Goal: Information Seeking & Learning: Learn about a topic

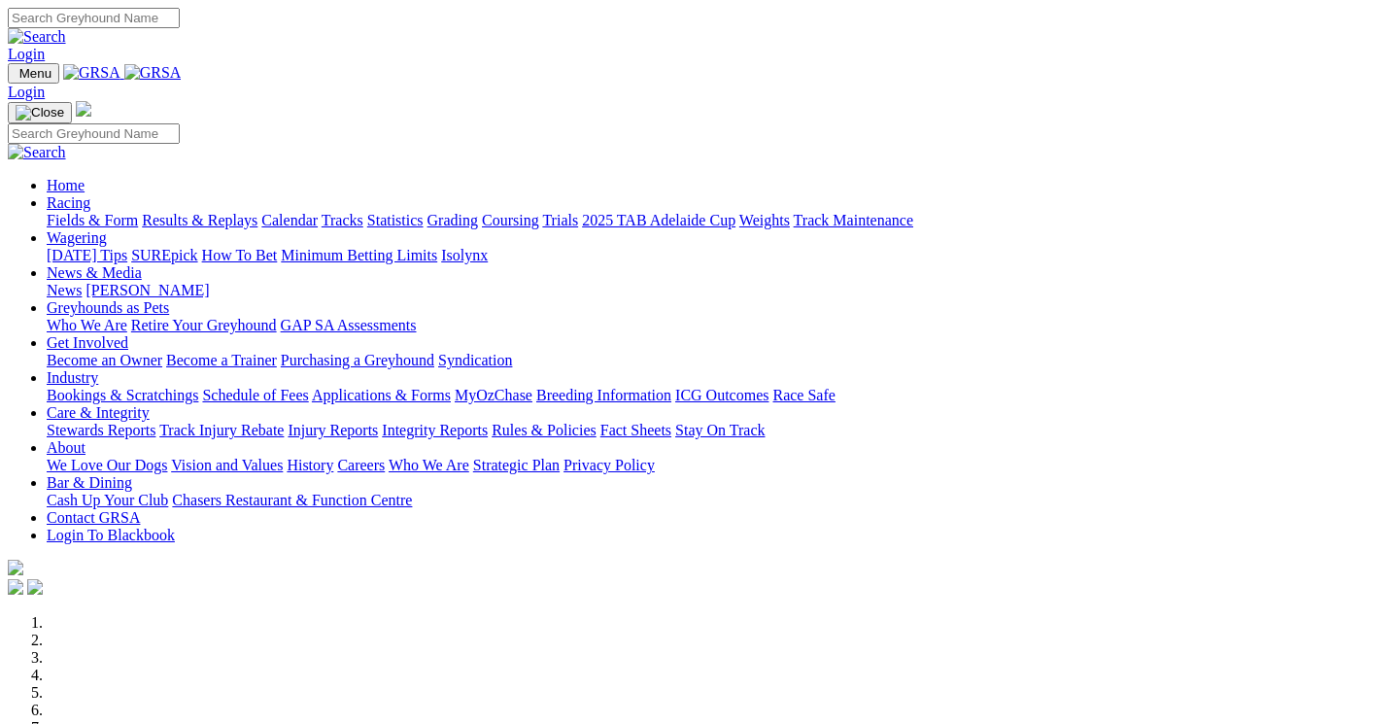
scroll to position [468, 0]
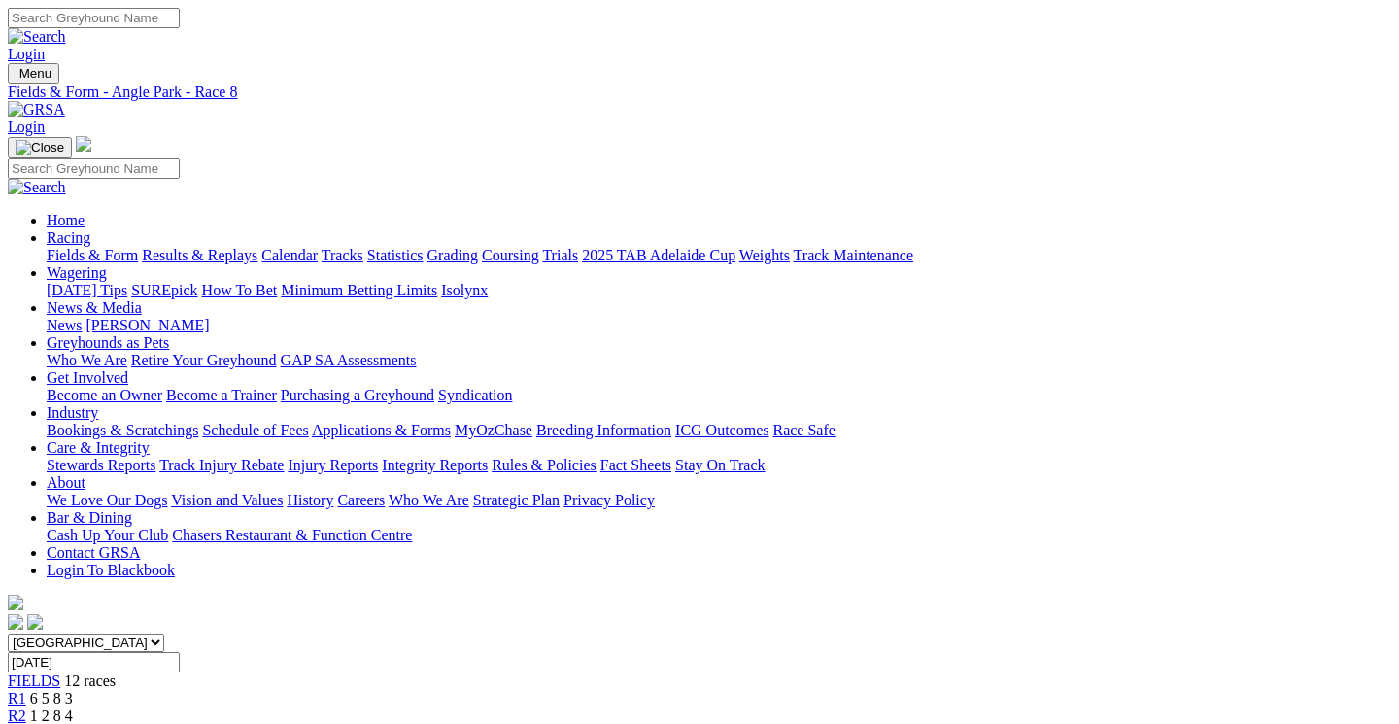
click at [73, 690] on span "6 5 8 3" at bounding box center [51, 698] width 43 height 17
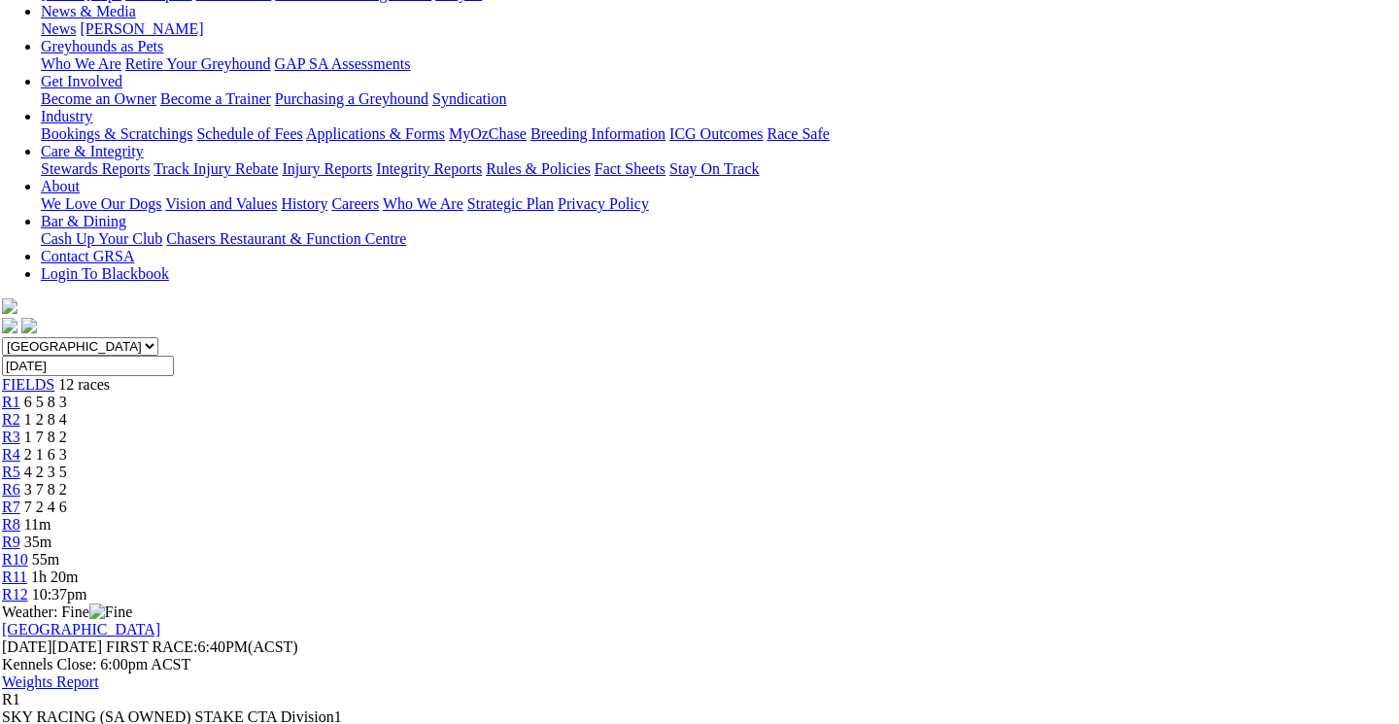
scroll to position [231, 6]
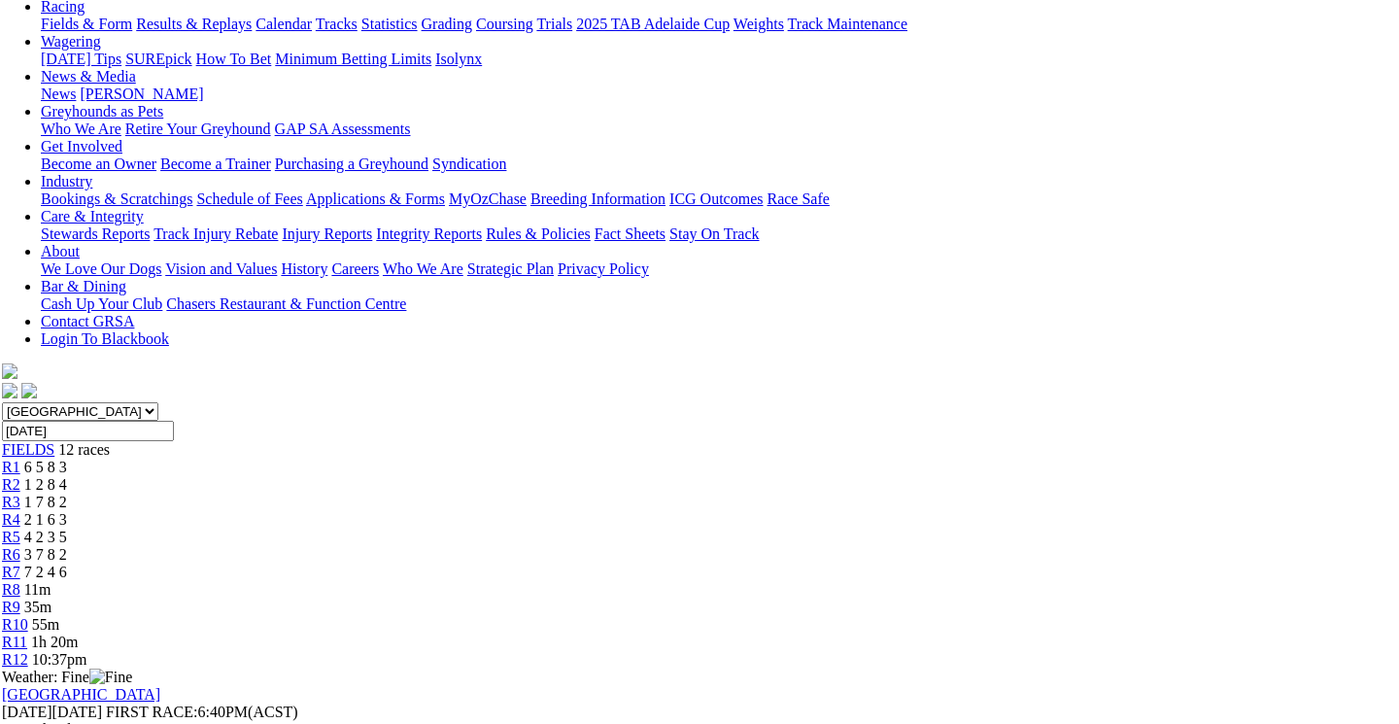
click at [20, 476] on link "R2" at bounding box center [11, 484] width 18 height 17
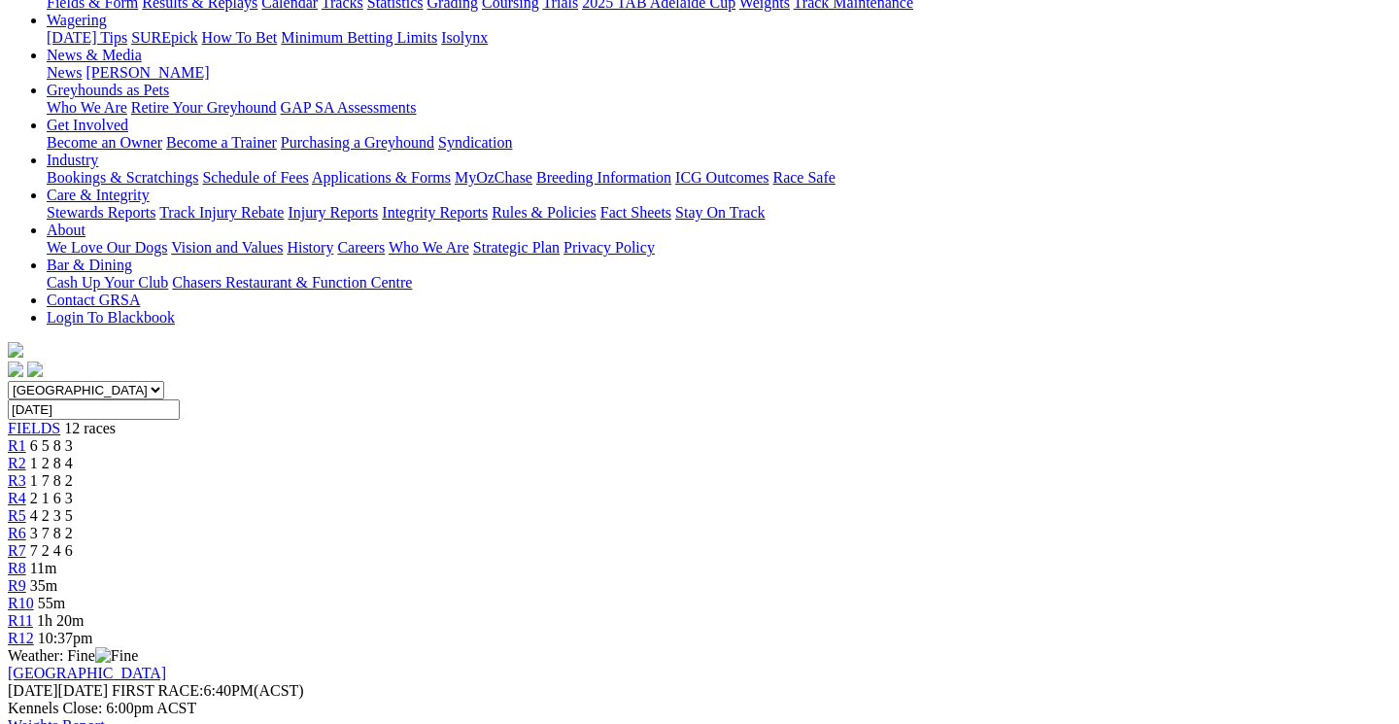
scroll to position [202, 0]
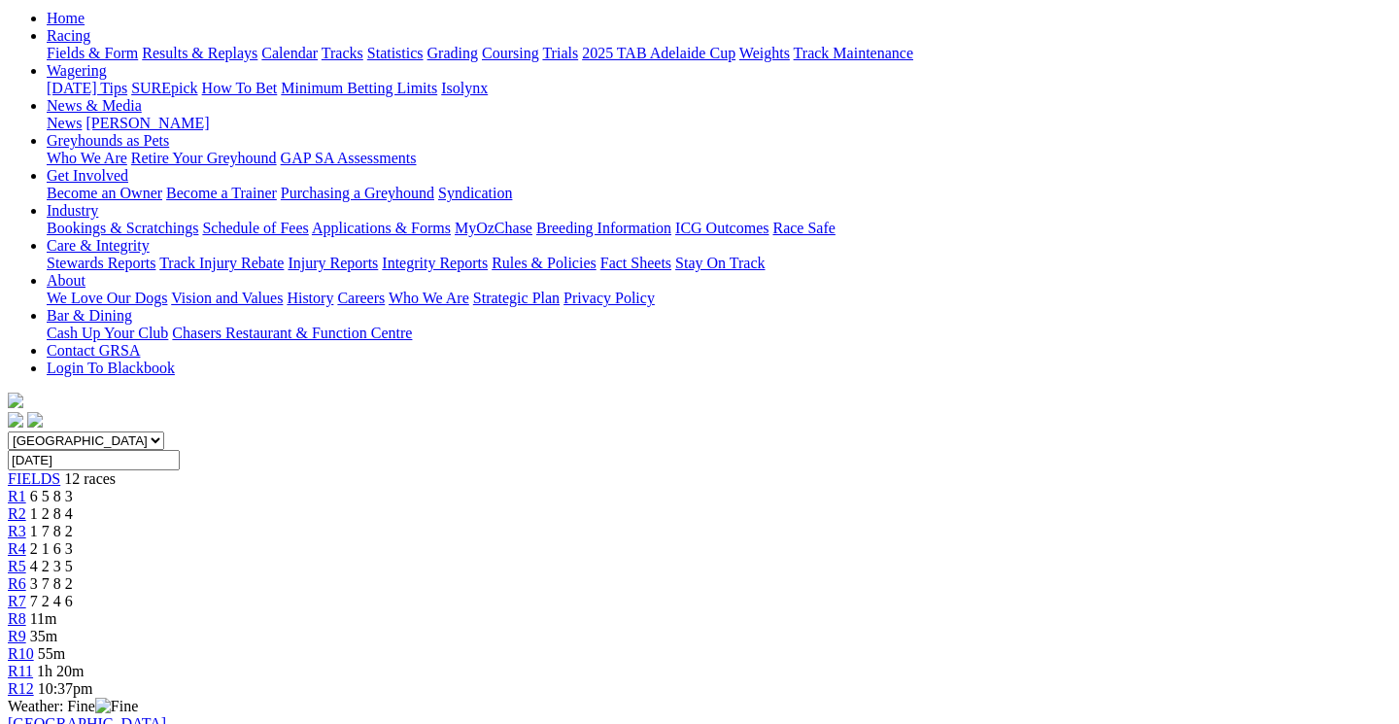
click at [73, 523] on span "1 7 8 2" at bounding box center [51, 531] width 43 height 17
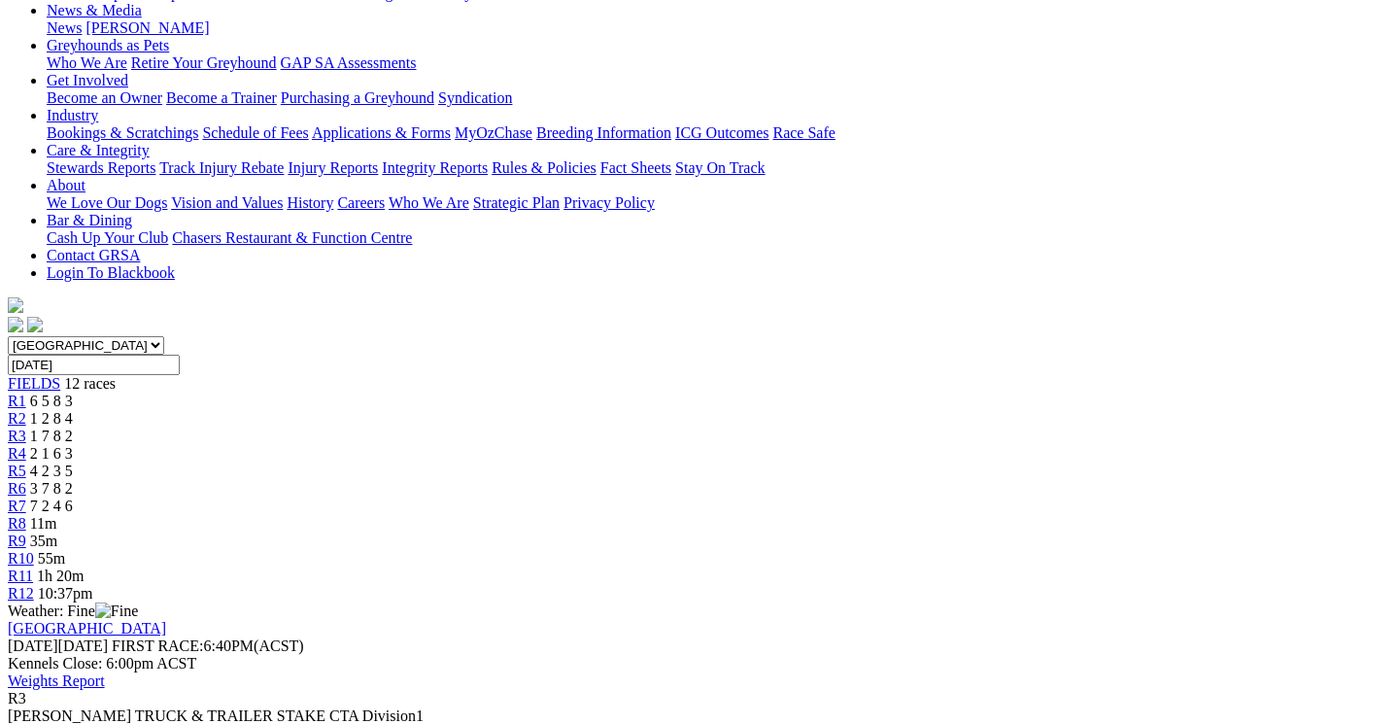
scroll to position [274, 0]
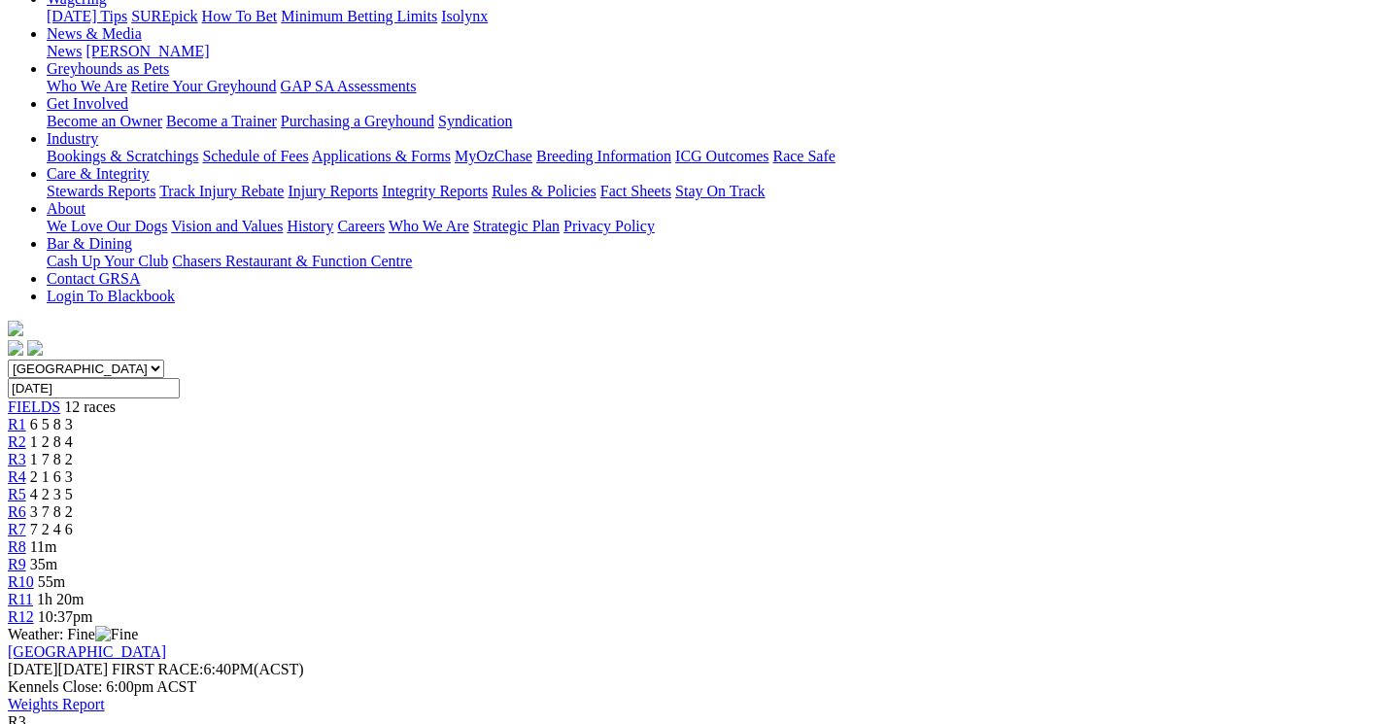
click at [73, 468] on span "2 1 6 3" at bounding box center [51, 476] width 43 height 17
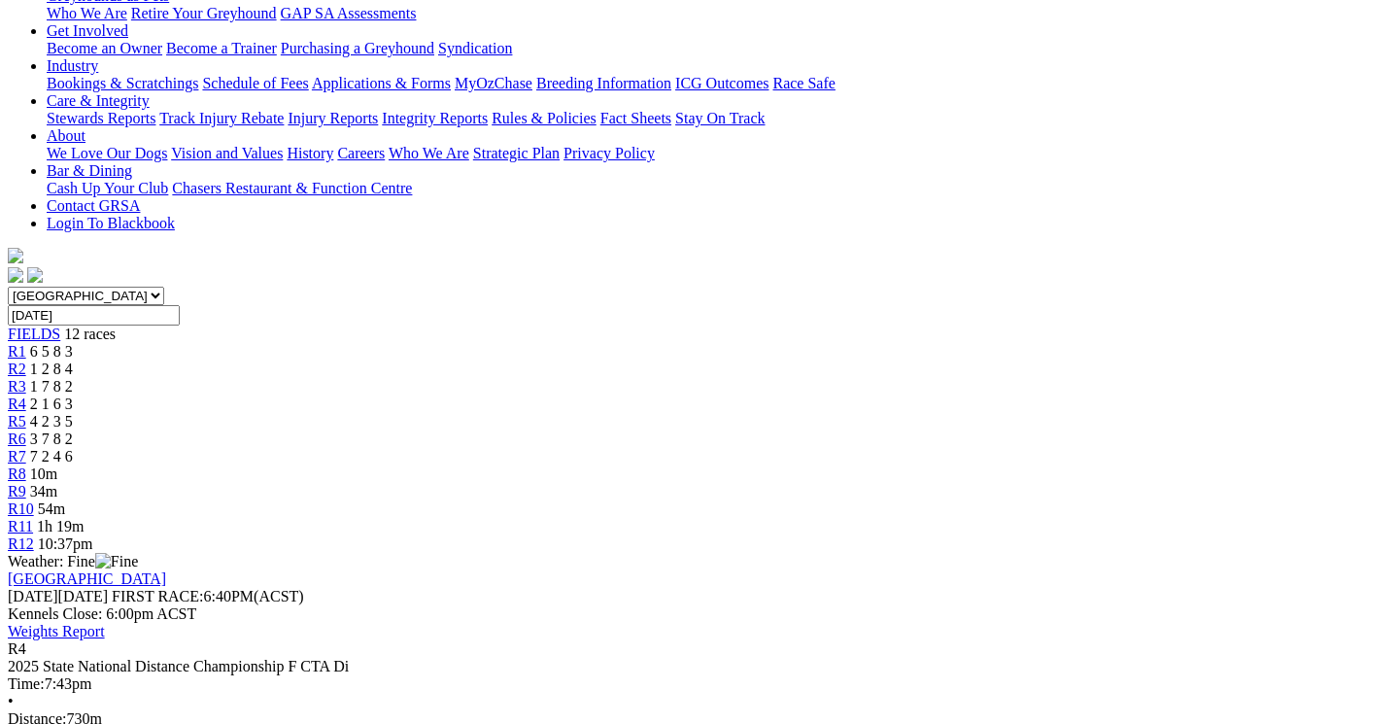
scroll to position [346, 0]
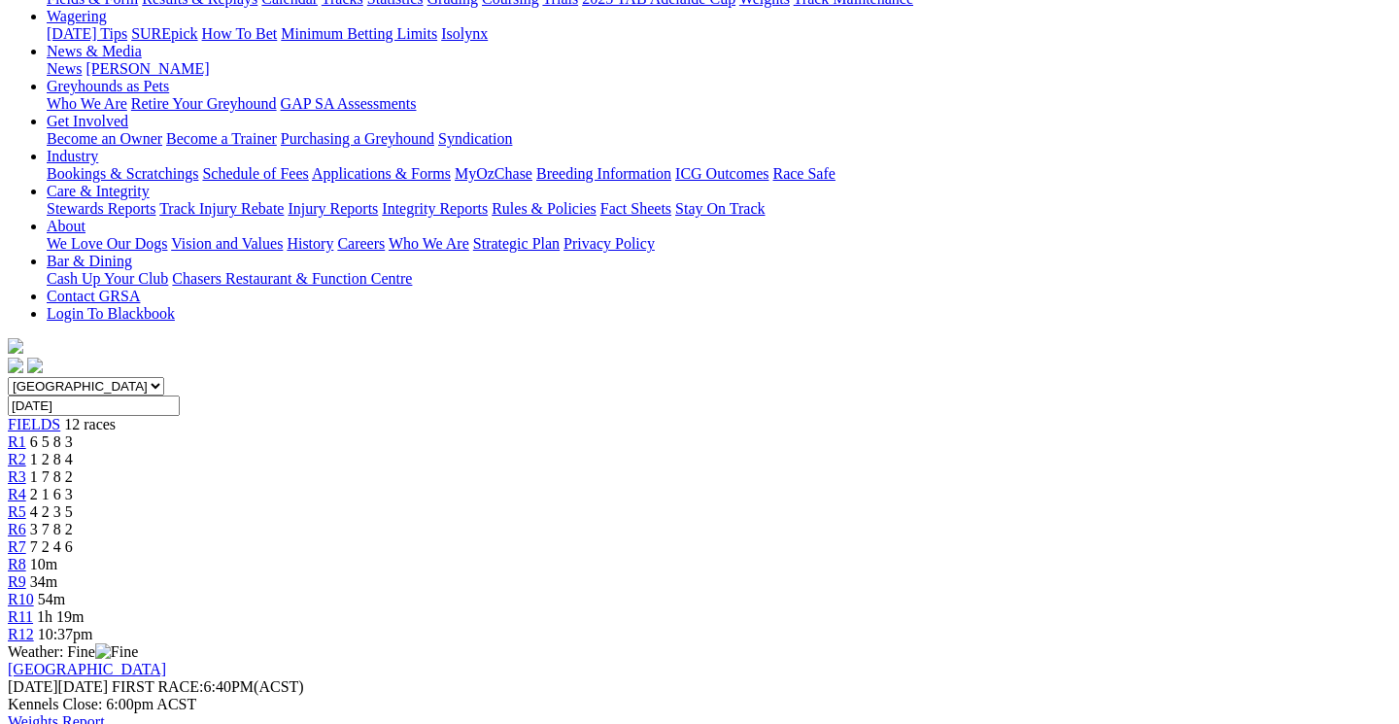
scroll to position [238, 0]
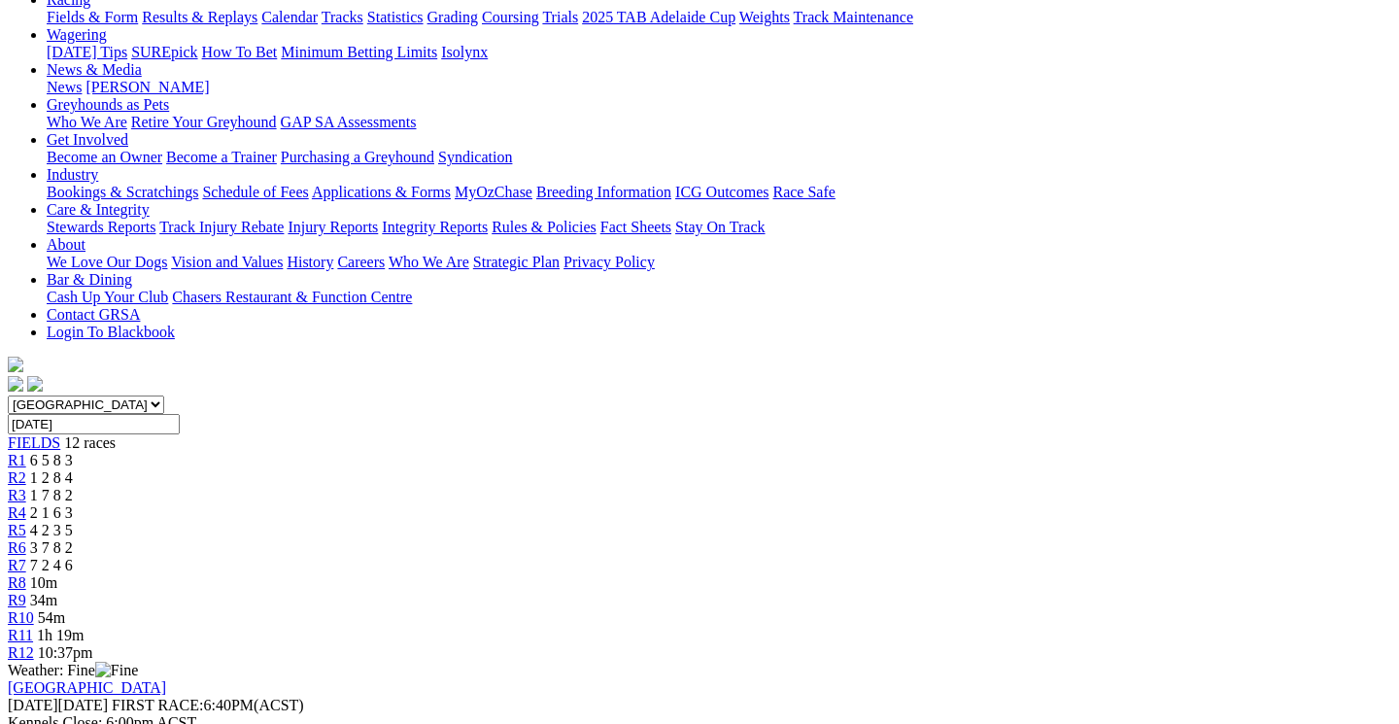
click at [73, 522] on span "4 2 3 5" at bounding box center [51, 530] width 43 height 17
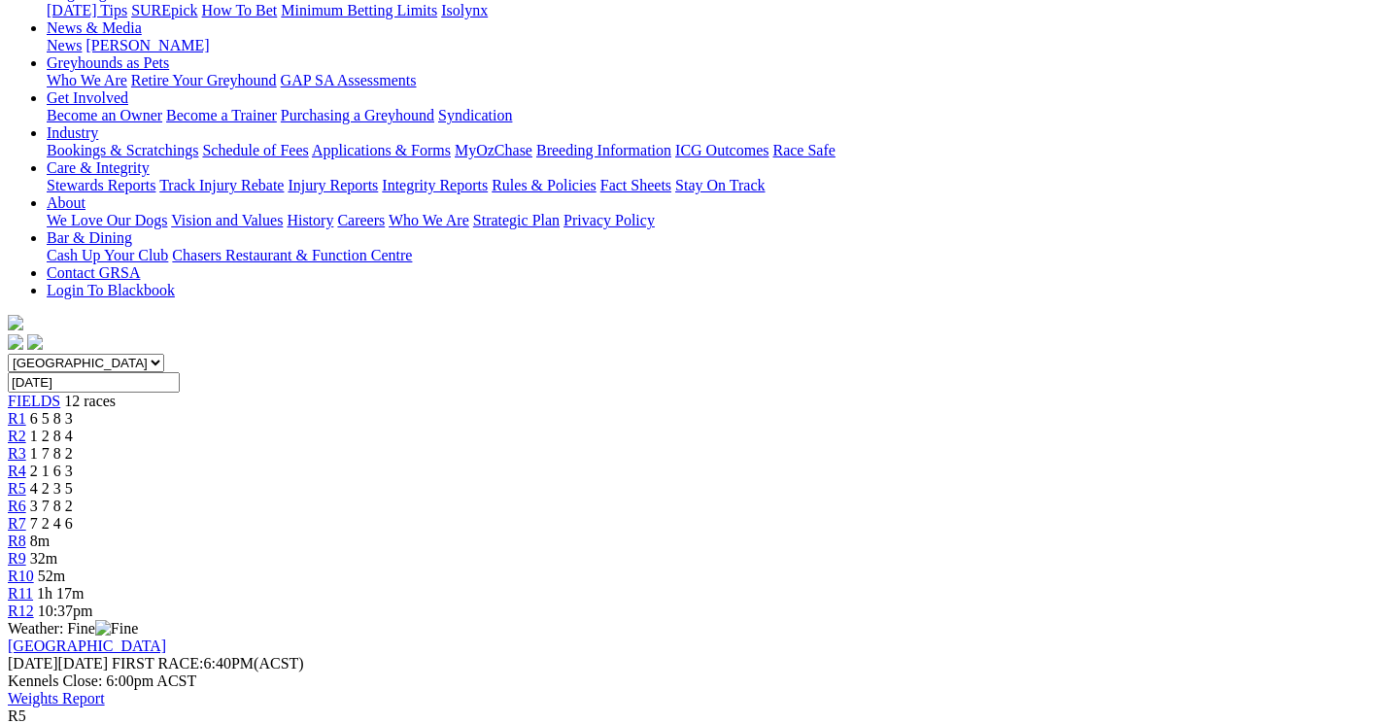
scroll to position [274, 0]
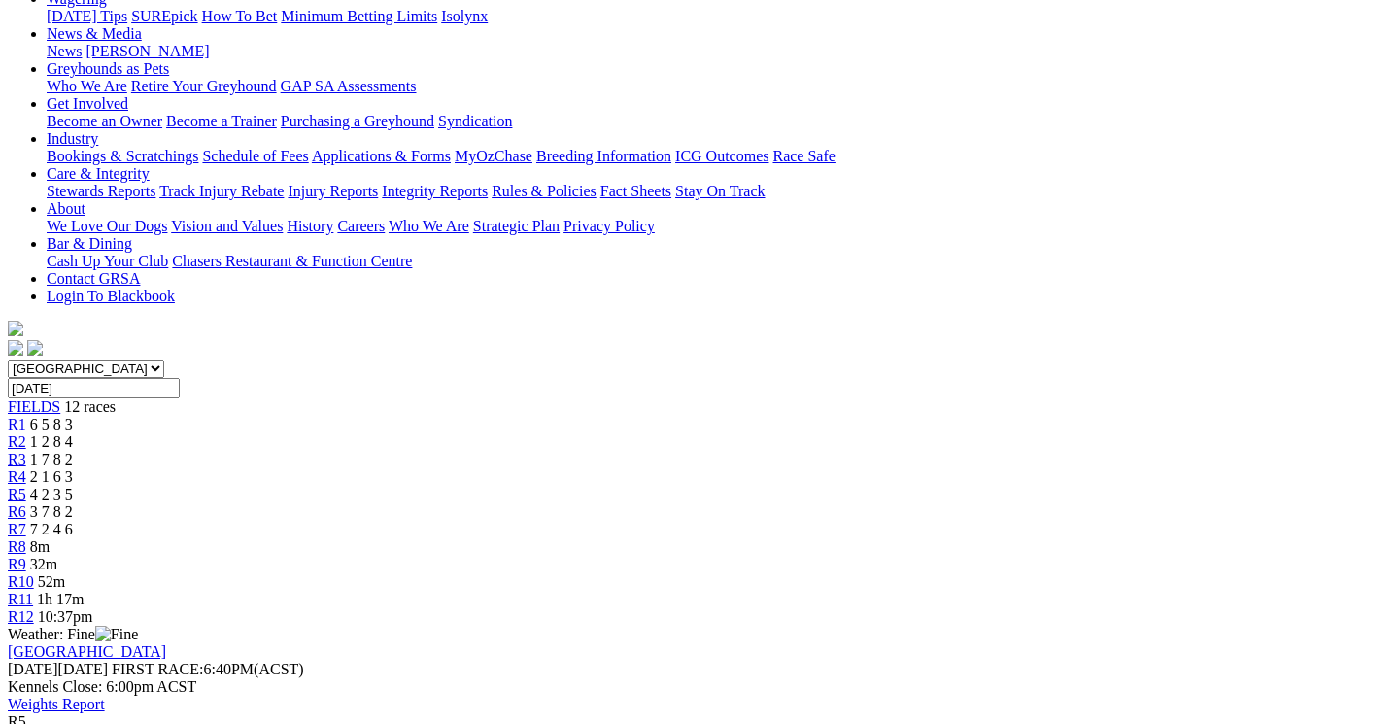
click at [26, 503] on span "R6" at bounding box center [17, 511] width 18 height 17
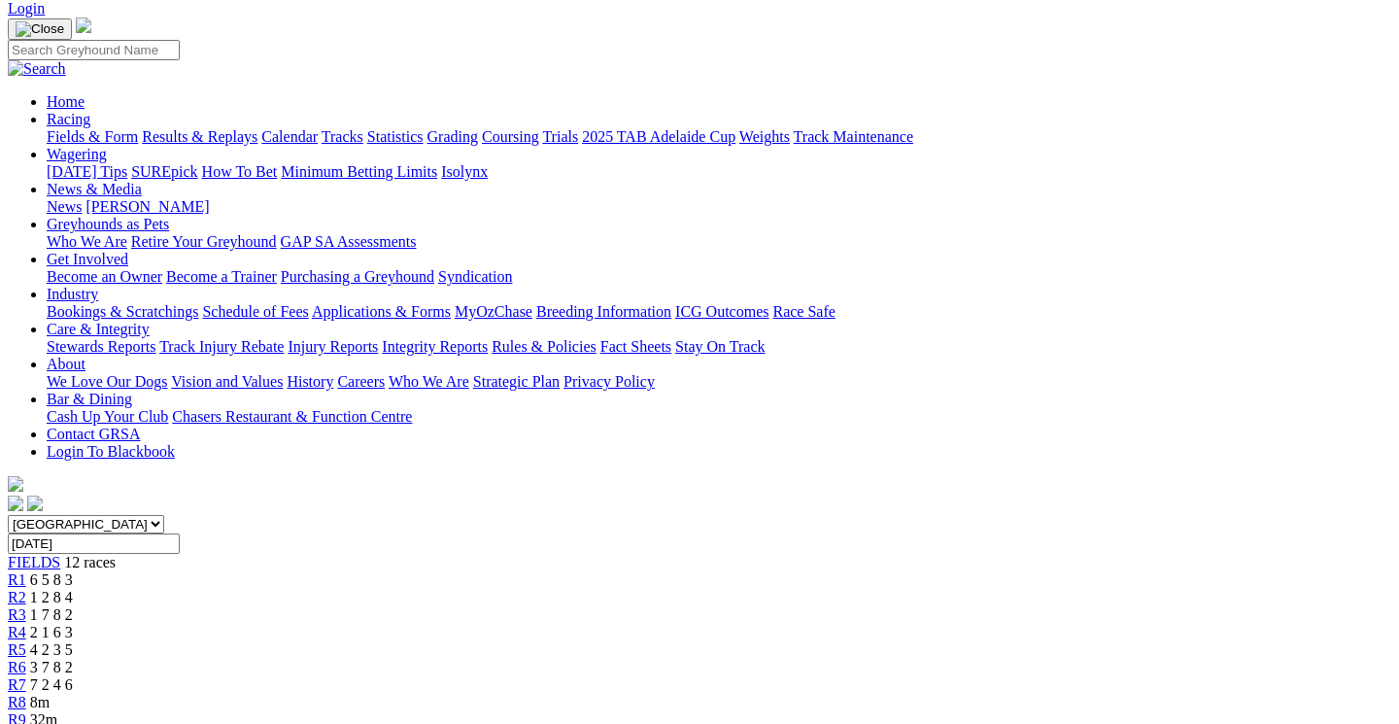
scroll to position [118, 0]
click at [801, 677] on div "R7 7 2 4 6" at bounding box center [700, 685] width 1384 height 17
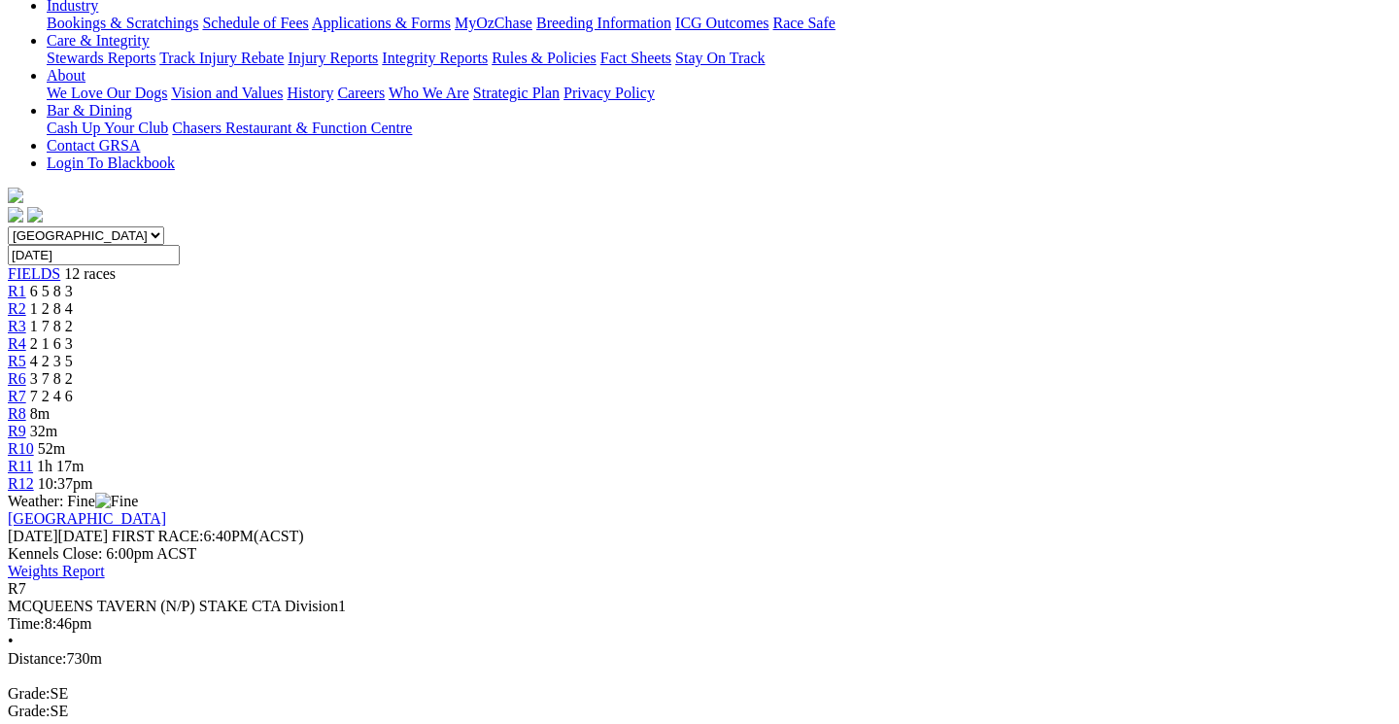
scroll to position [413, 0]
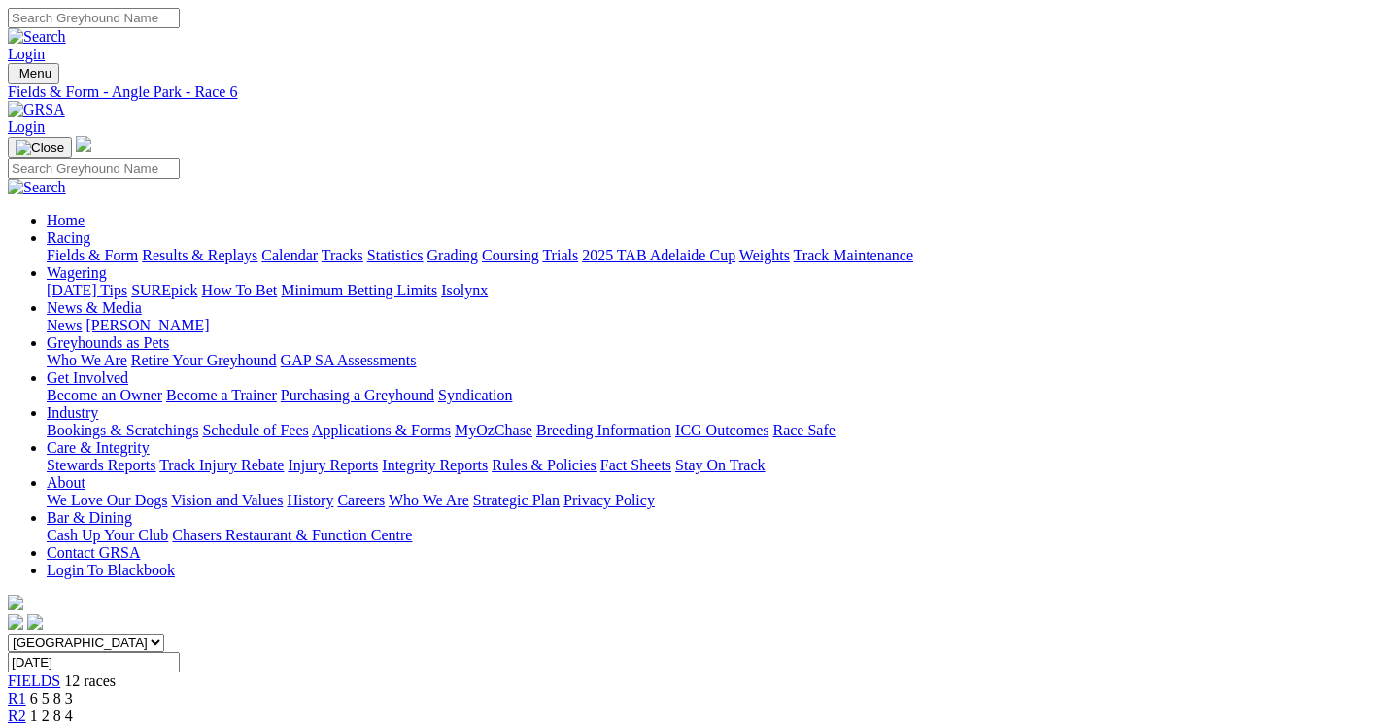
scroll to position [118, 0]
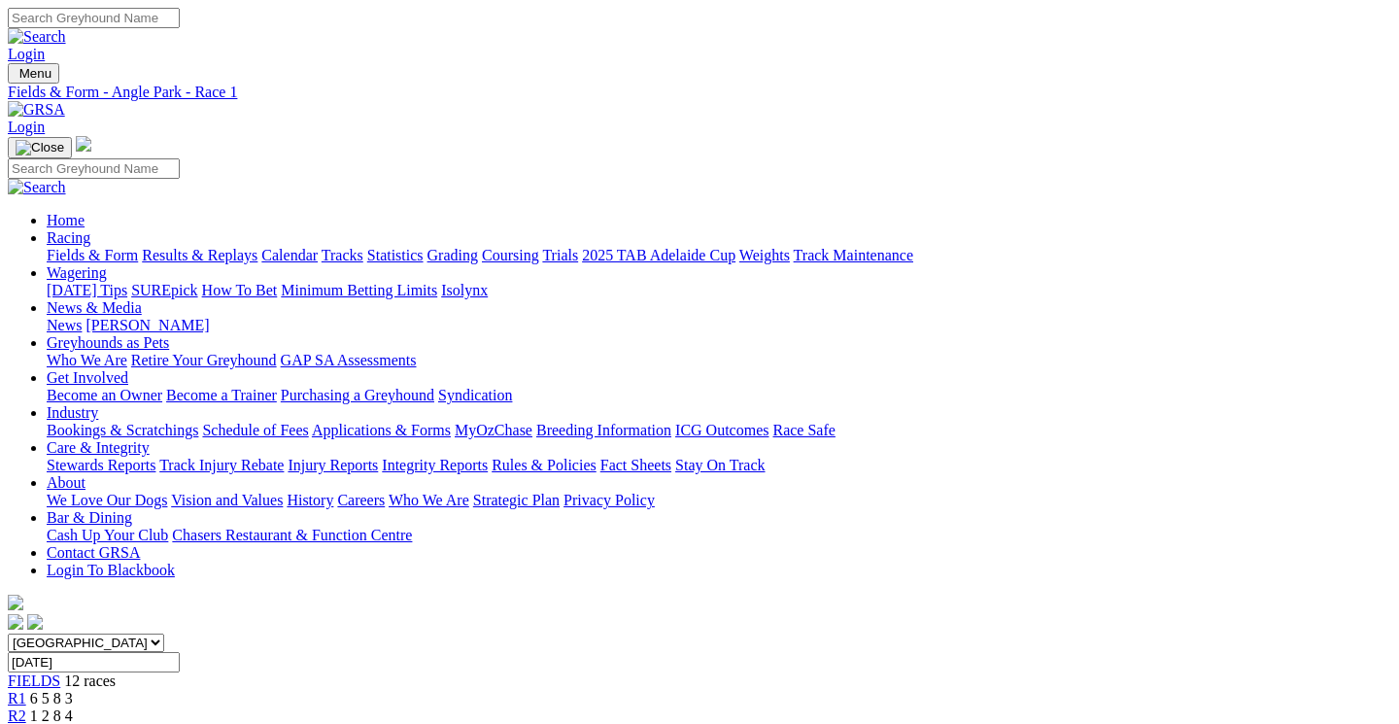
scroll to position [231, 6]
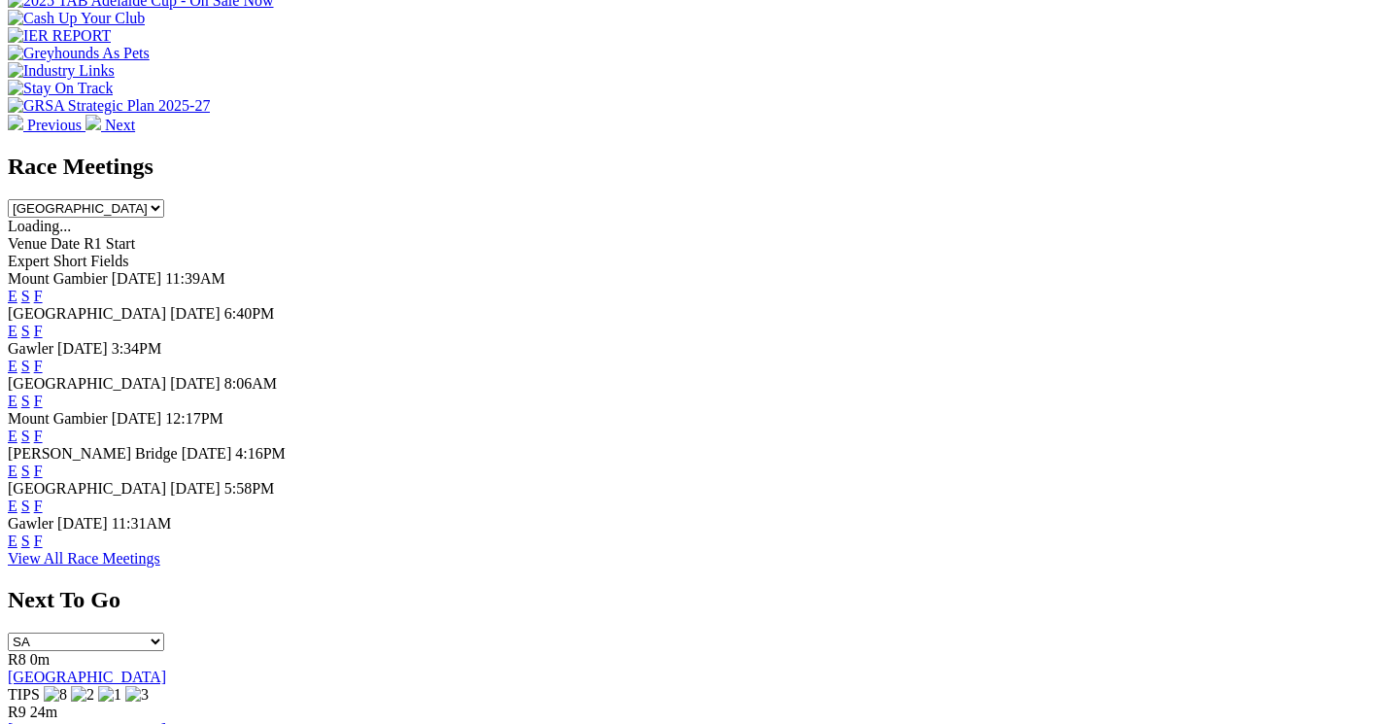
scroll to position [758, 0]
click at [43, 360] on link "F" at bounding box center [38, 368] width 9 height 17
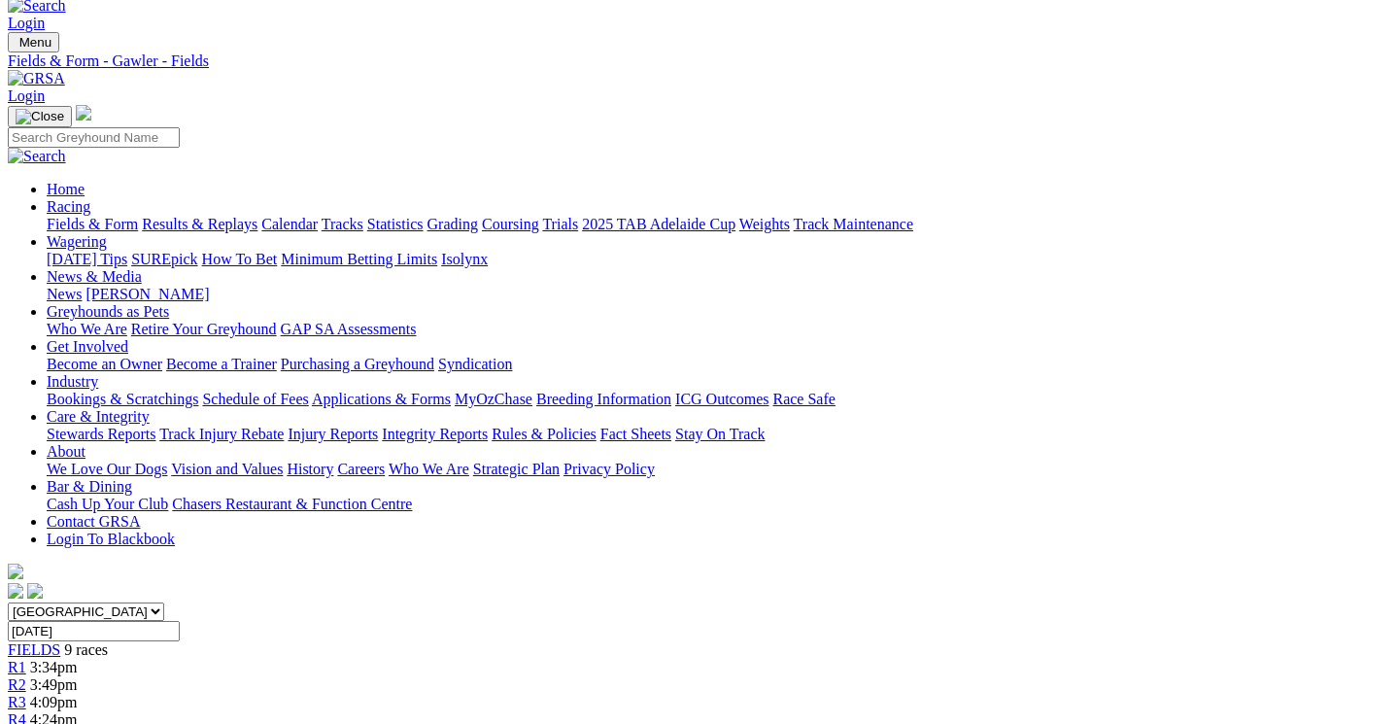
scroll to position [15, 0]
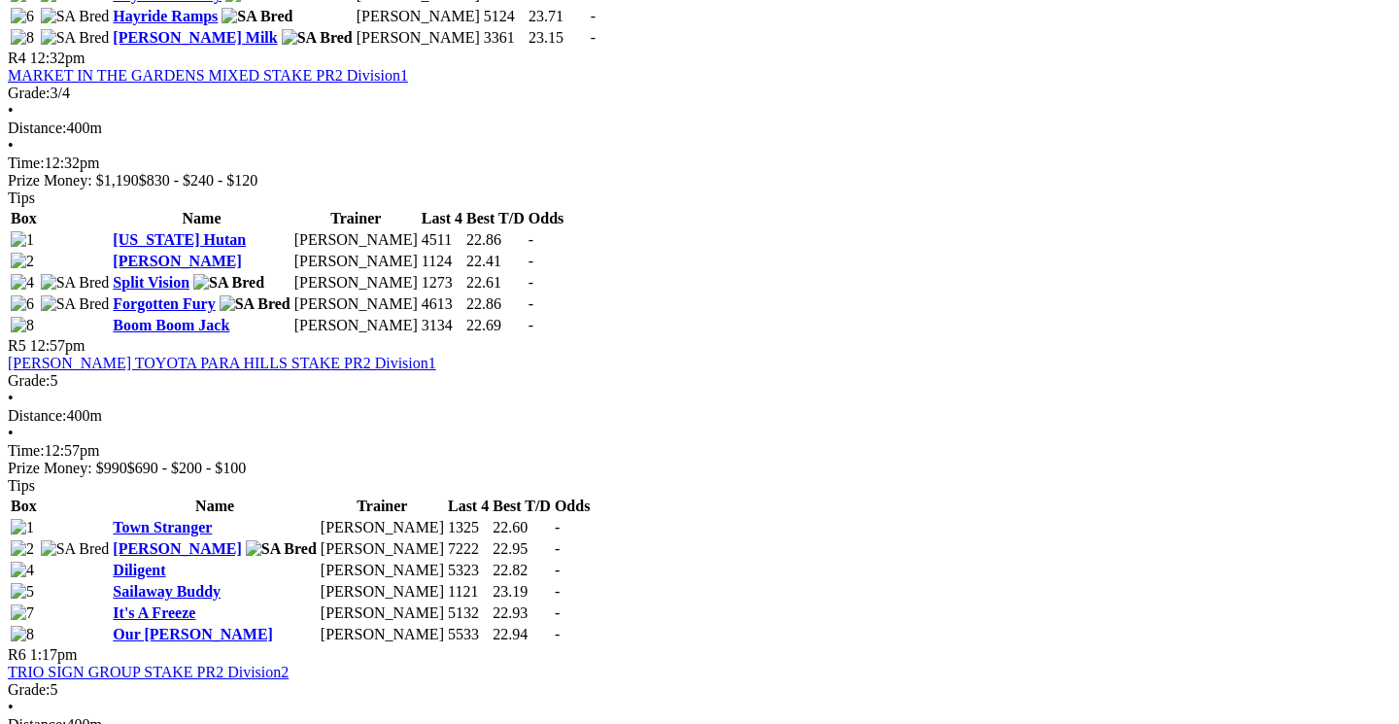
scroll to position [1782, 0]
